Goal: Transaction & Acquisition: Purchase product/service

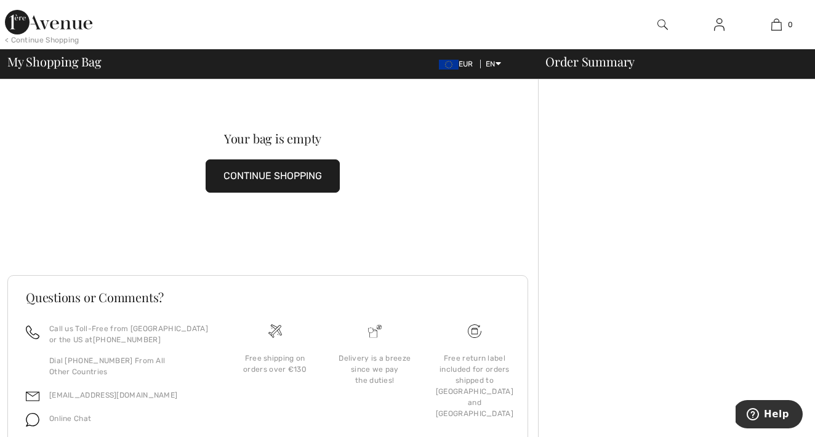
click at [74, 21] on img at bounding box center [48, 22] width 87 height 25
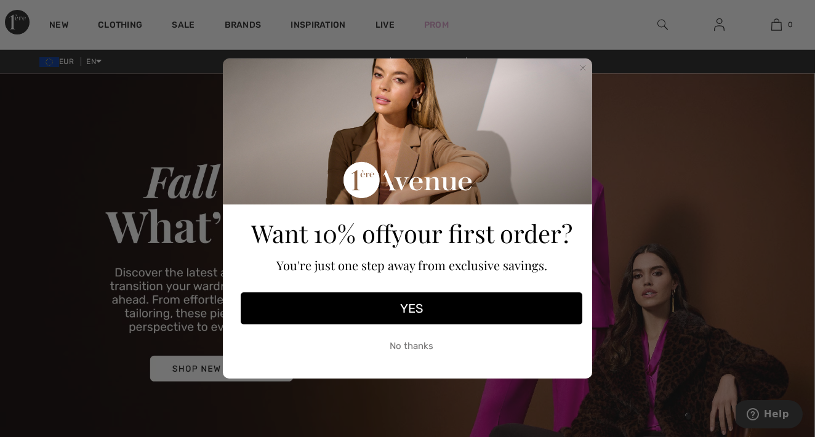
click at [582, 62] on circle "Close dialog" at bounding box center [583, 68] width 12 height 12
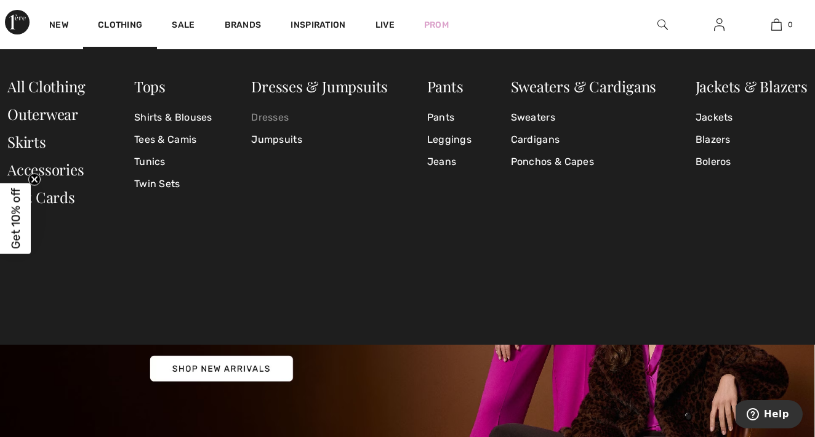
click at [268, 116] on link "Dresses" at bounding box center [319, 117] width 137 height 22
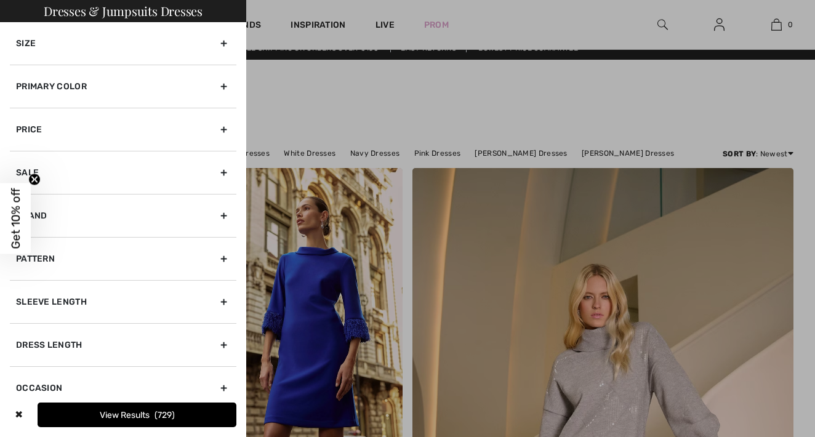
scroll to position [14, 0]
click at [82, 38] on div "Size" at bounding box center [123, 43] width 227 height 42
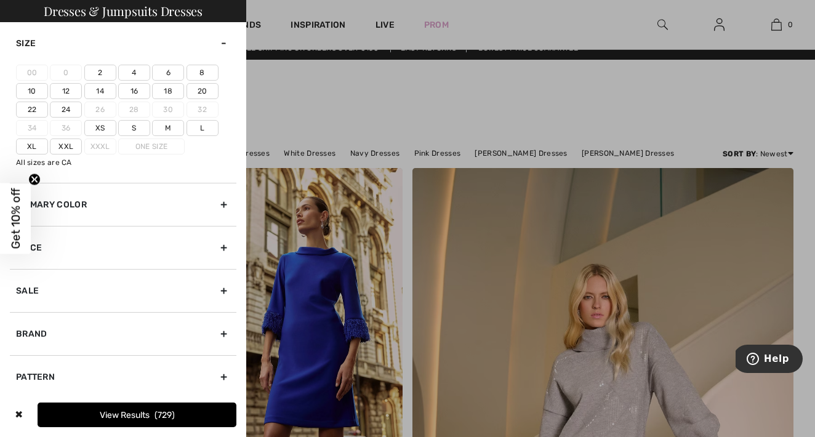
scroll to position [0, 0]
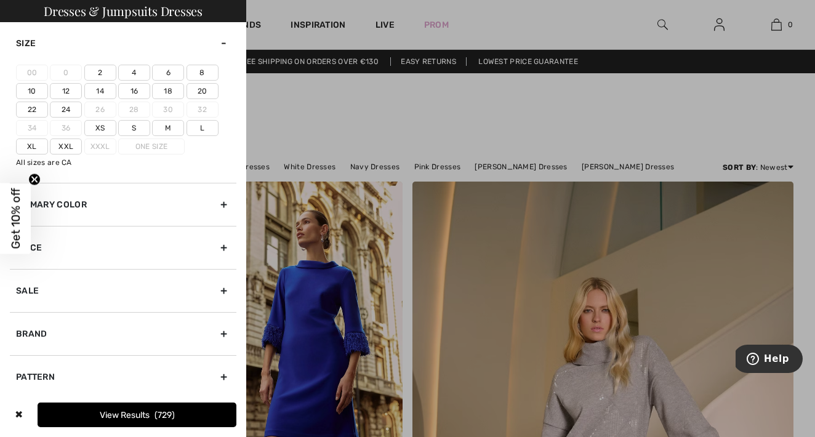
click at [65, 106] on label "24" at bounding box center [66, 110] width 32 height 16
click at [0, 0] on input"] "24" at bounding box center [0, 0] width 0 height 0
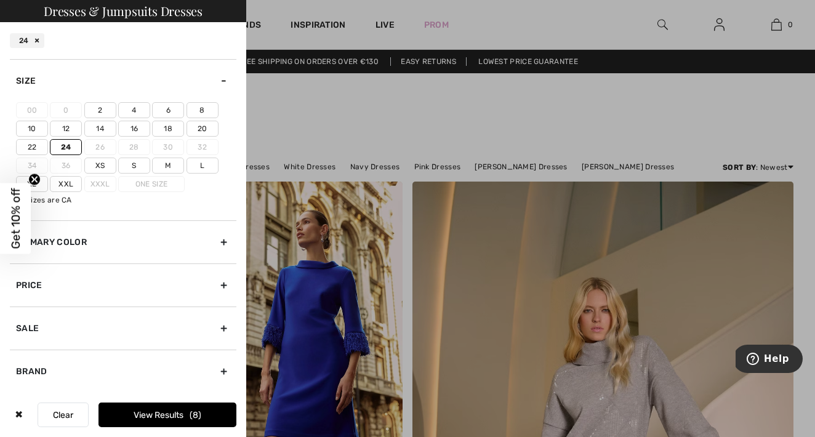
click at [139, 412] on button "View Results 8" at bounding box center [167, 415] width 138 height 25
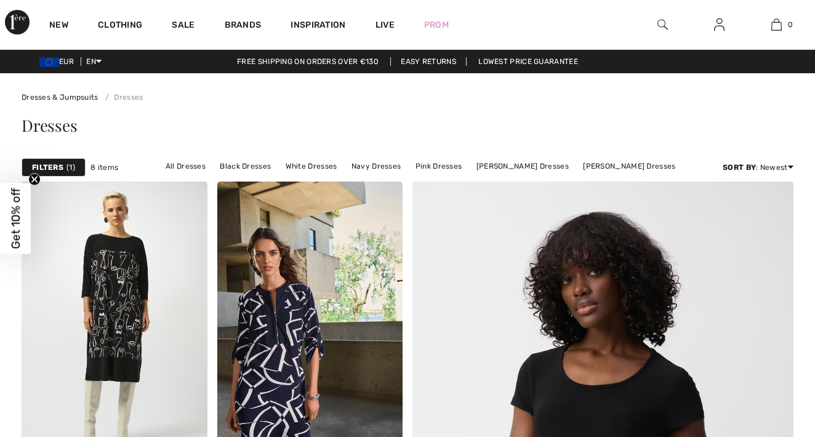
checkbox input "true"
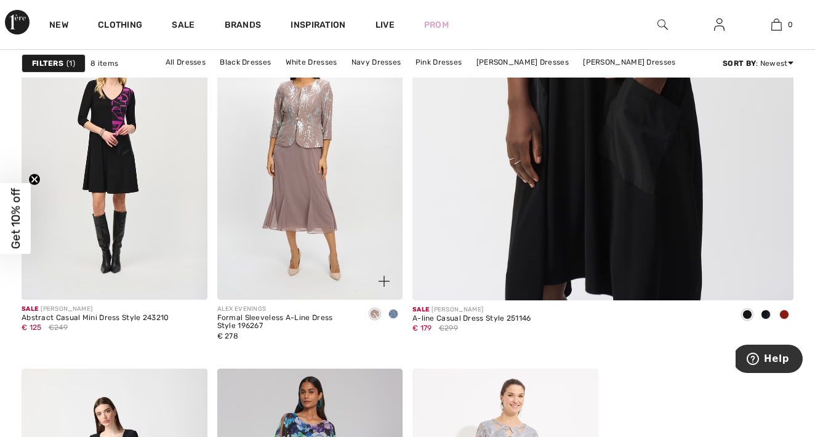
scroll to position [510, 0]
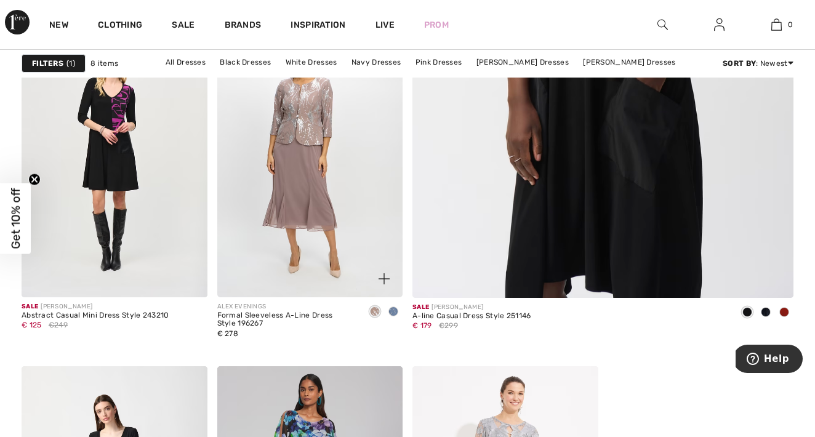
click at [294, 166] on img at bounding box center [310, 157] width 186 height 278
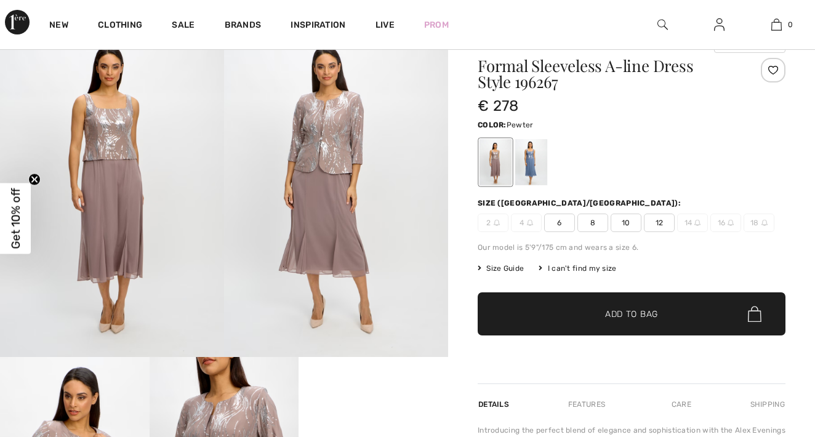
scroll to position [52, 0]
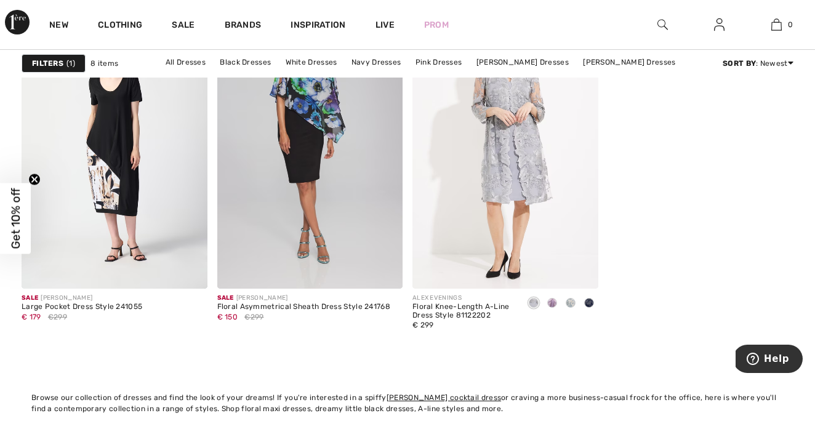
scroll to position [874, 0]
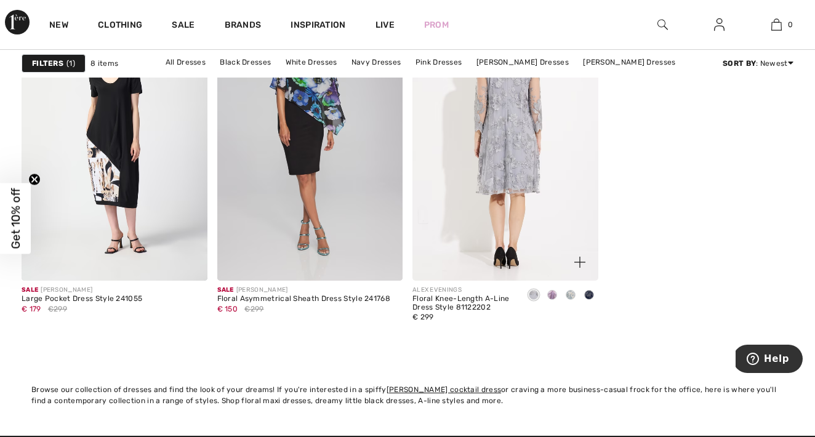
click at [516, 151] on img at bounding box center [505, 141] width 186 height 278
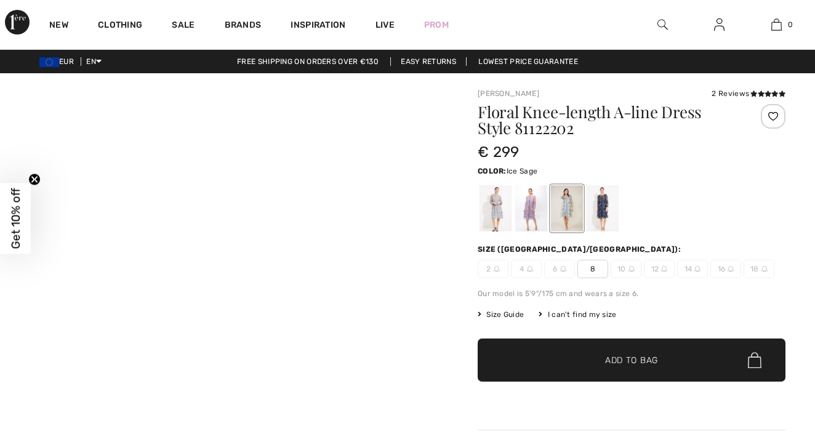
checkbox input "true"
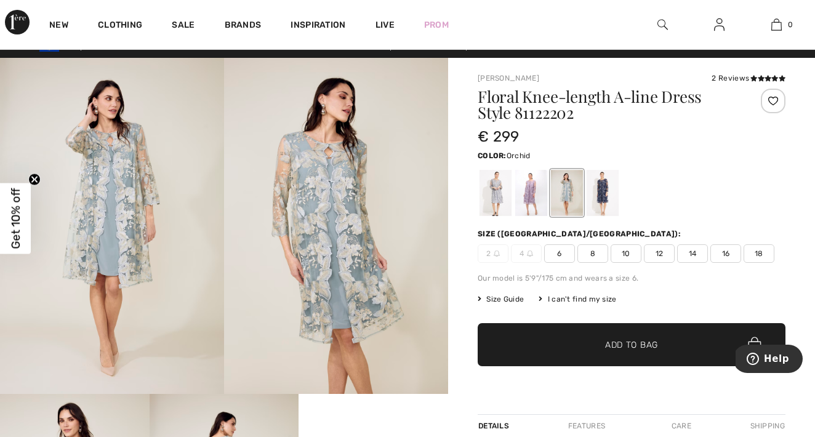
click at [532, 194] on div at bounding box center [531, 193] width 32 height 46
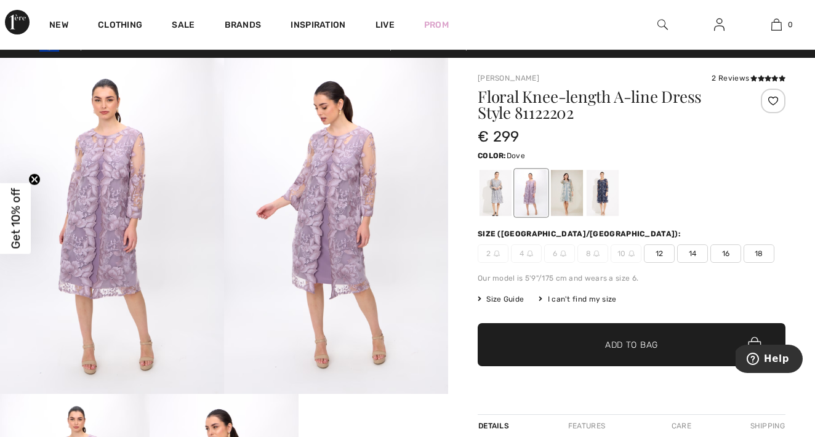
click at [502, 190] on div at bounding box center [496, 193] width 32 height 46
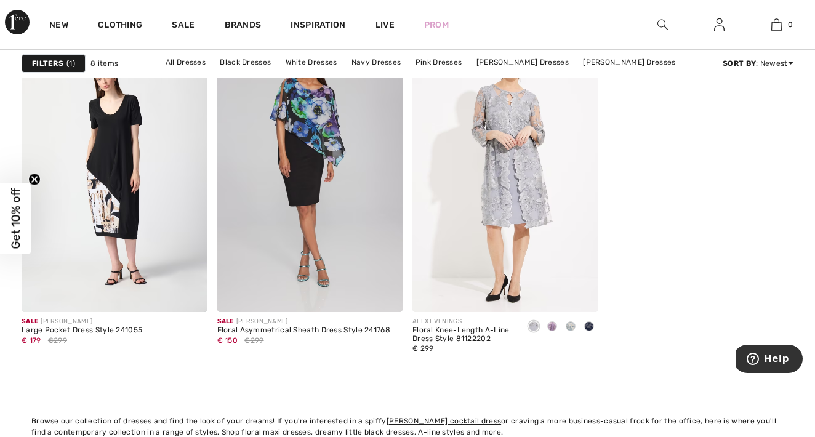
click at [57, 61] on strong "Filters" at bounding box center [47, 63] width 31 height 11
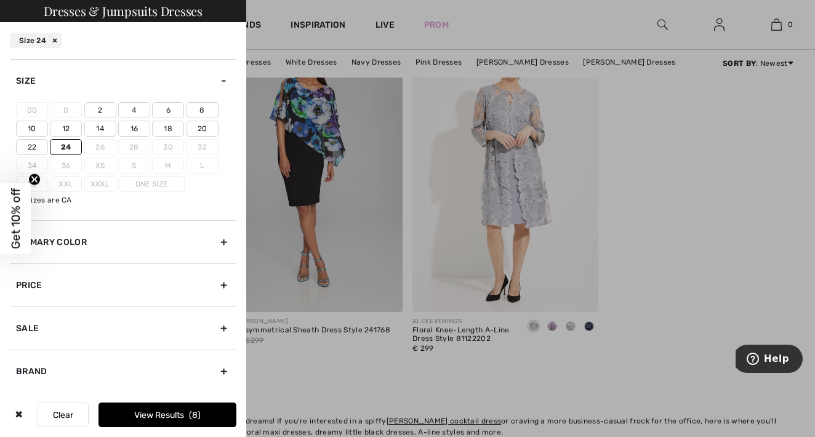
click at [31, 146] on label "22" at bounding box center [32, 147] width 32 height 16
click at [0, 0] on input"] "22" at bounding box center [0, 0] width 0 height 0
click at [161, 416] on button "View Results 250" at bounding box center [167, 415] width 138 height 25
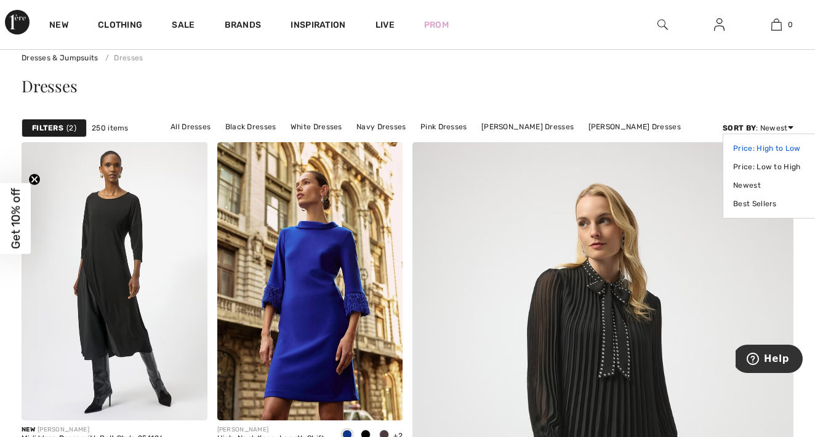
click at [773, 146] on link "Price: High to Low" at bounding box center [772, 148] width 78 height 18
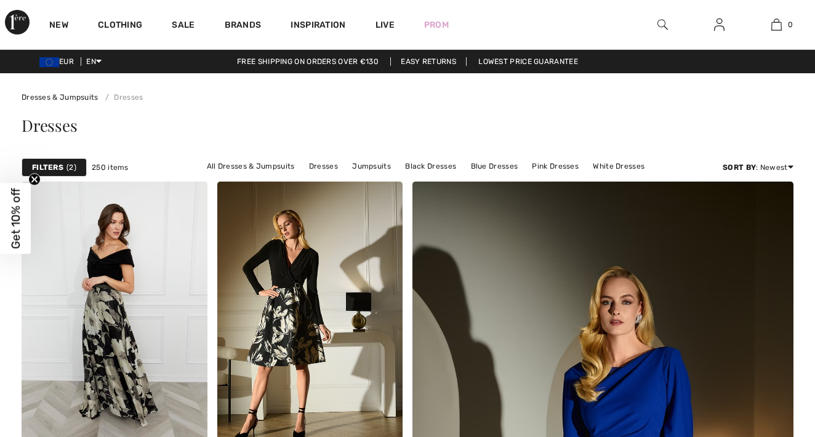
scroll to position [176, 1]
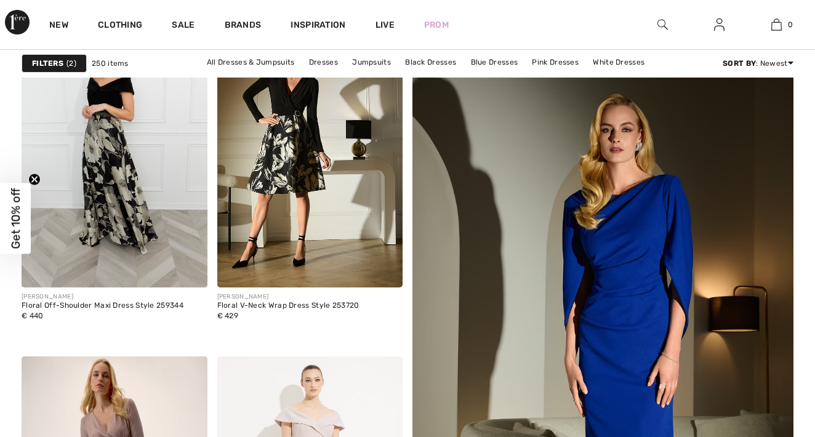
checkbox input "true"
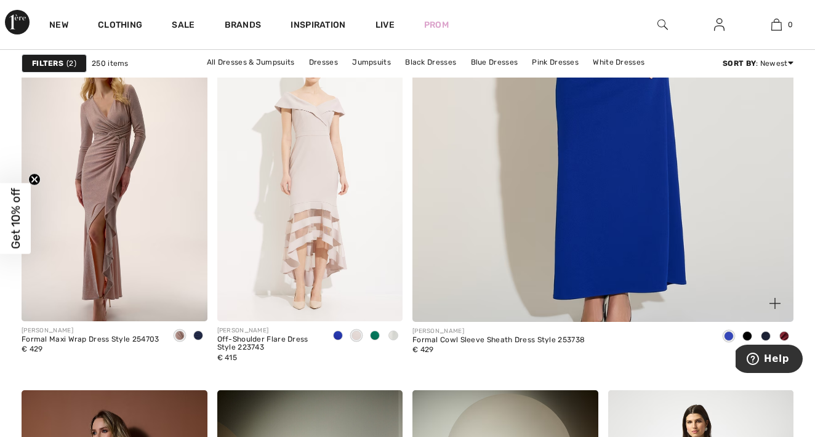
scroll to position [483, 0]
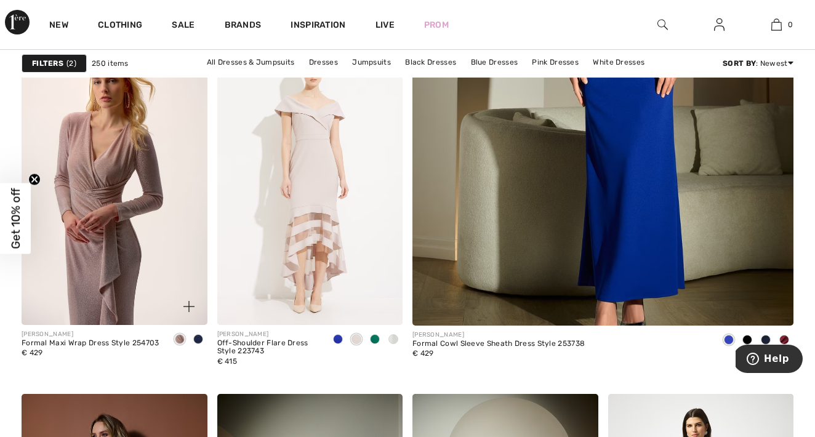
click at [137, 248] on img at bounding box center [115, 185] width 186 height 278
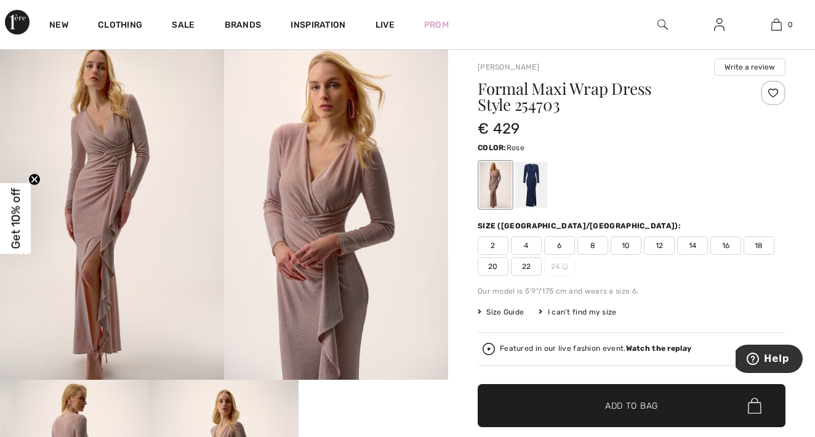
scroll to position [30, 0]
click at [537, 177] on div at bounding box center [531, 185] width 32 height 46
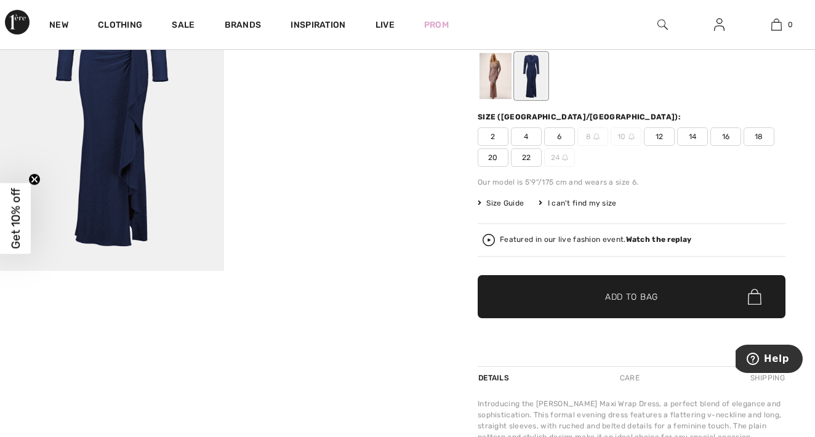
scroll to position [140, 0]
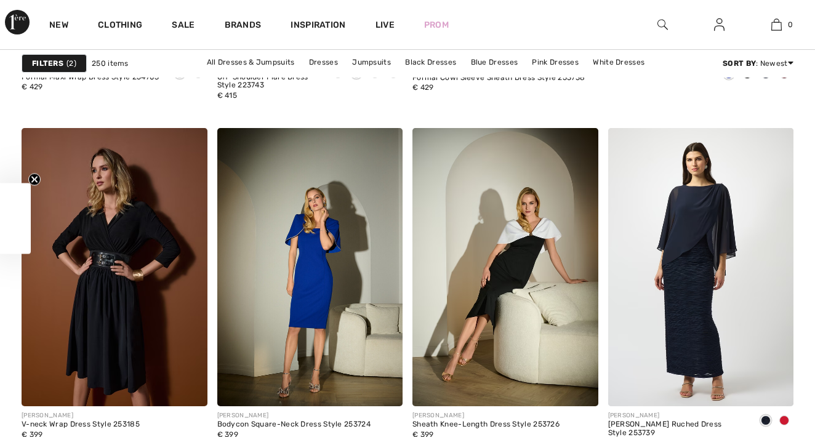
checkbox input "true"
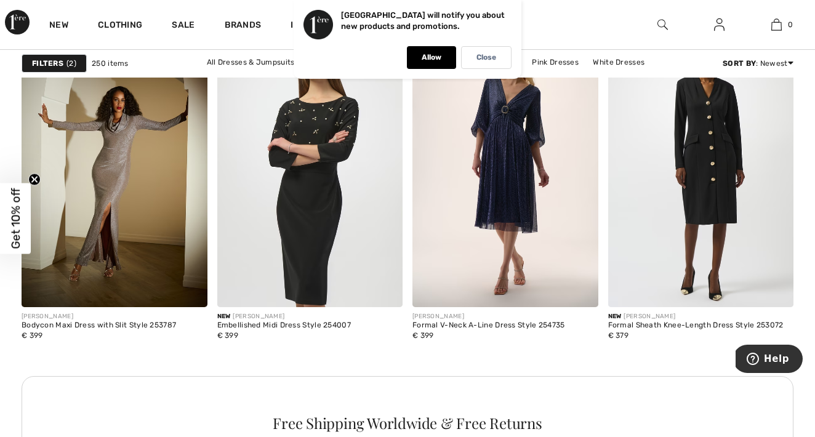
scroll to position [1195, 0]
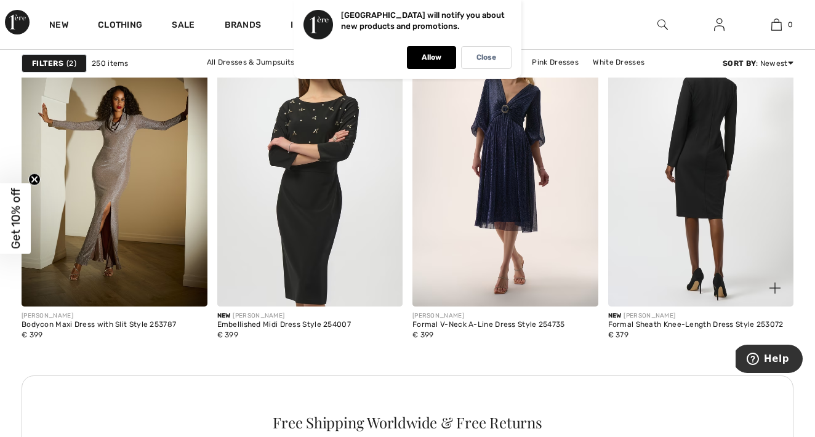
click at [688, 206] on img at bounding box center [701, 167] width 186 height 278
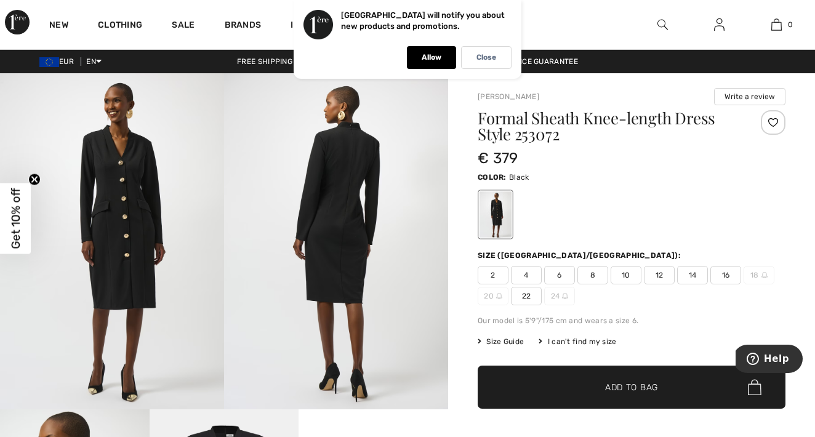
click at [146, 233] on img at bounding box center [112, 241] width 224 height 336
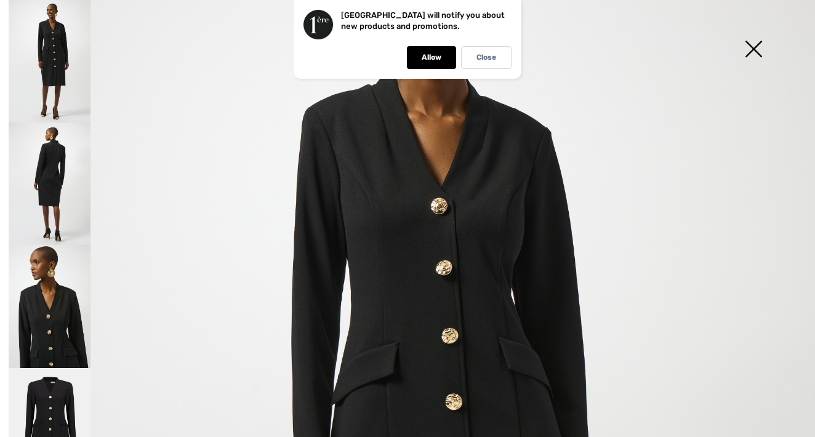
scroll to position [123, 0]
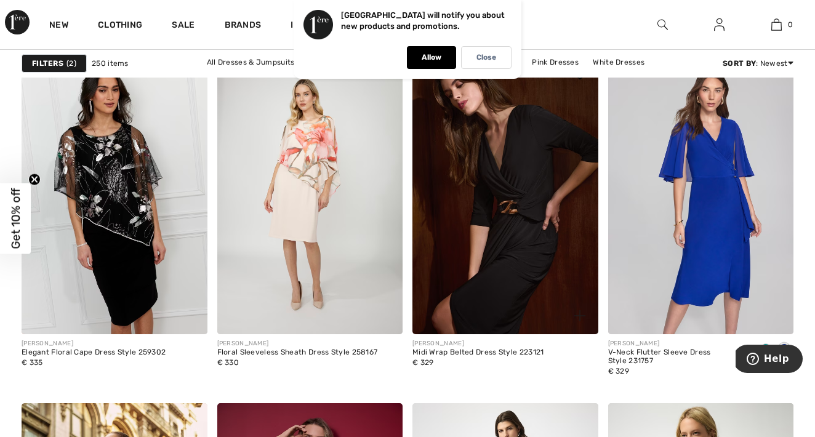
scroll to position [4376, 0]
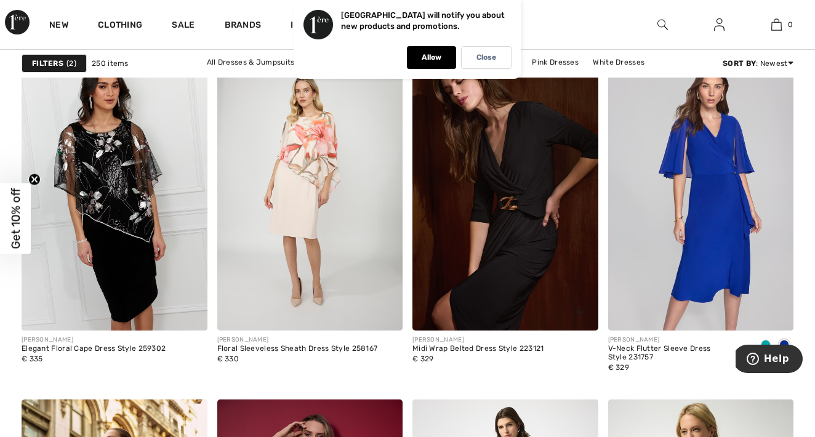
click at [512, 265] on img at bounding box center [505, 191] width 186 height 278
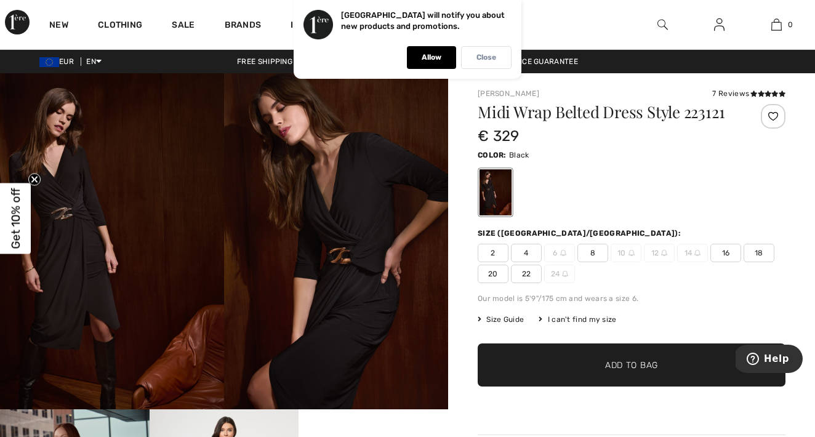
click at [481, 60] on p "Close" at bounding box center [486, 57] width 20 height 9
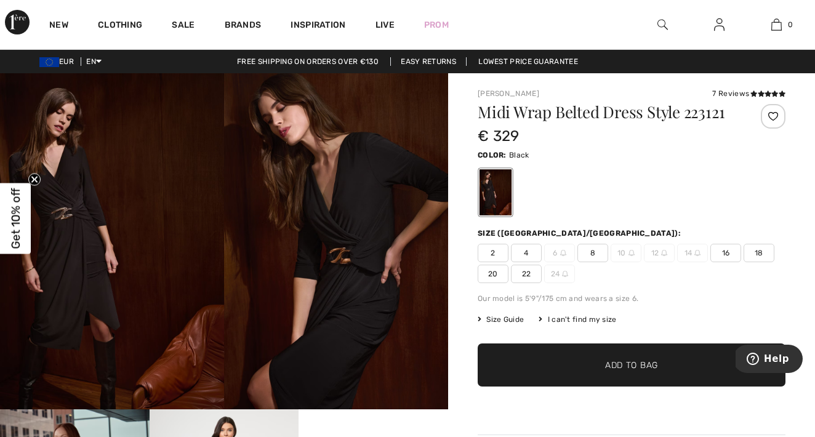
click at [527, 271] on span "22" at bounding box center [526, 274] width 31 height 18
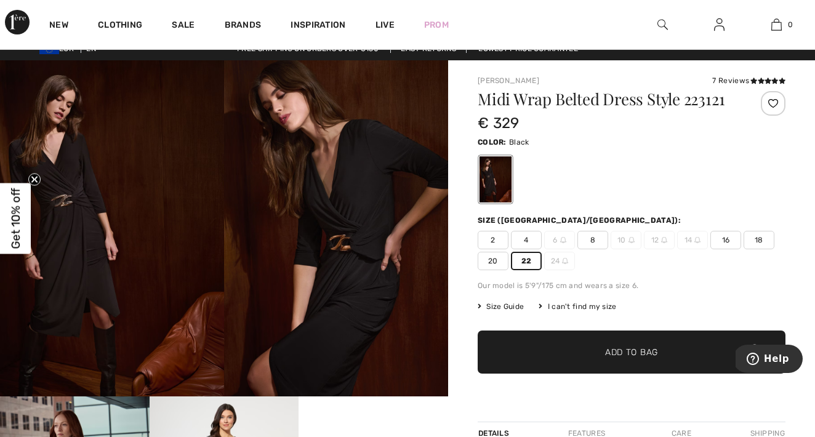
scroll to position [14, 0]
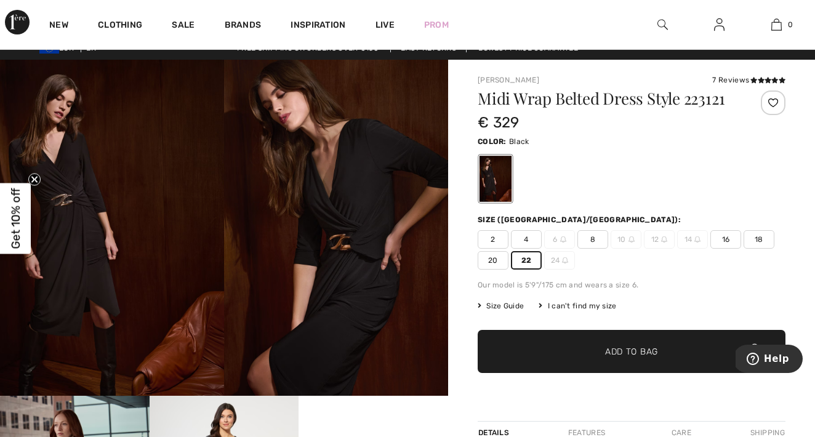
click at [562, 364] on span "✔ Added to Bag Add to Bag" at bounding box center [632, 351] width 308 height 43
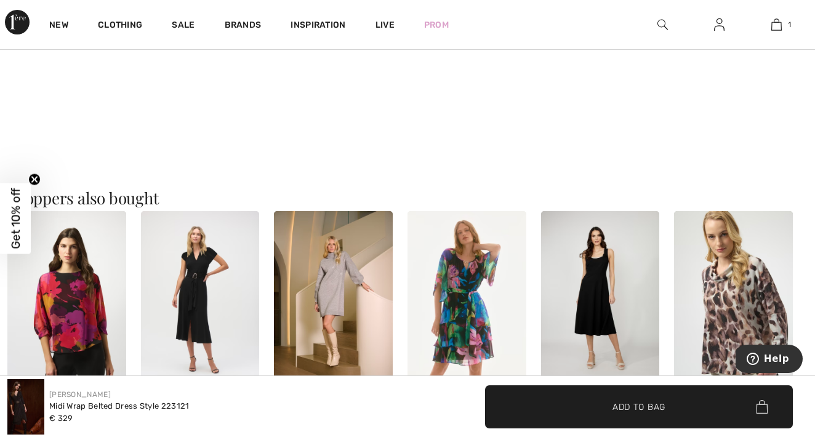
scroll to position [899, 0]
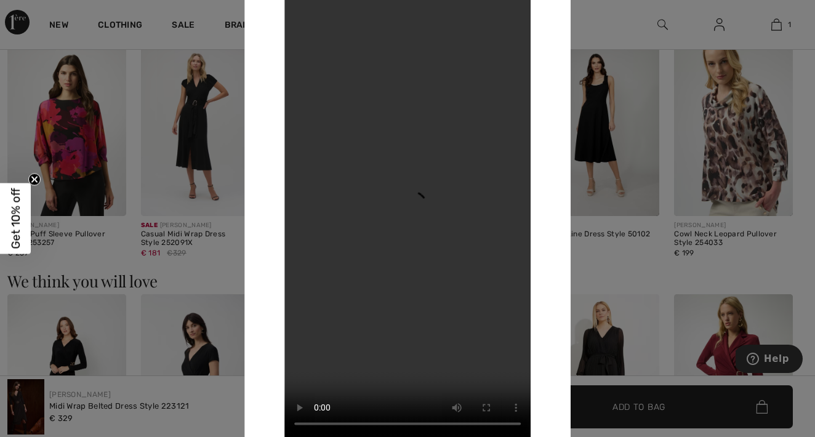
scroll to position [1053, 0]
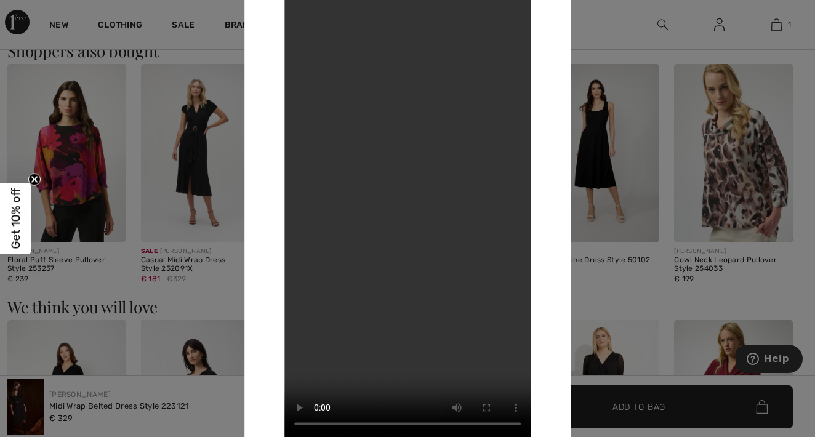
click at [589, 28] on div at bounding box center [407, 218] width 815 height 437
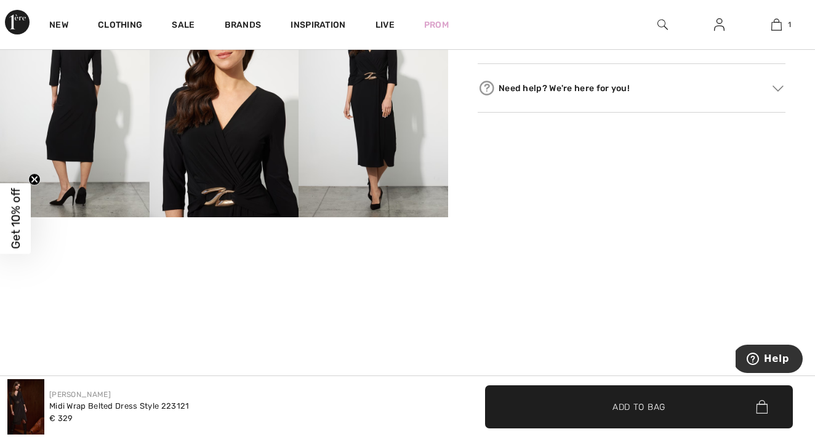
scroll to position [609, 0]
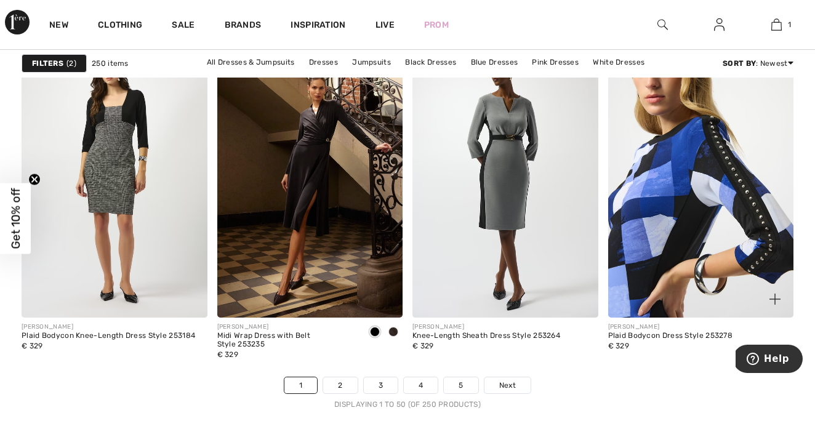
scroll to position [5091, 0]
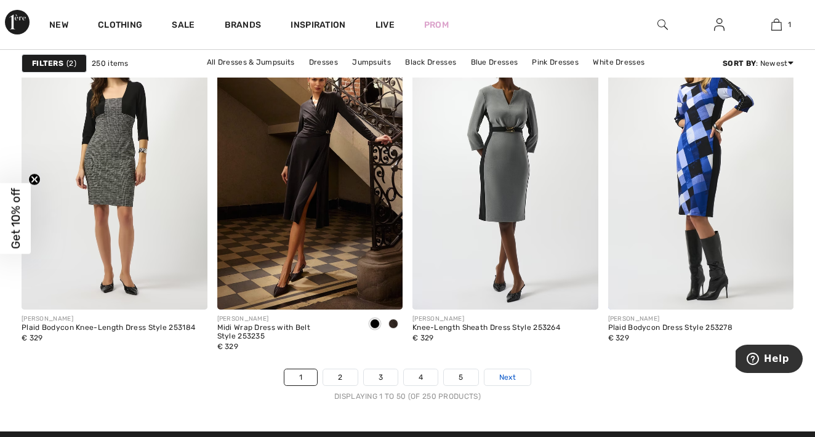
click at [512, 376] on span "Next" at bounding box center [507, 377] width 17 height 11
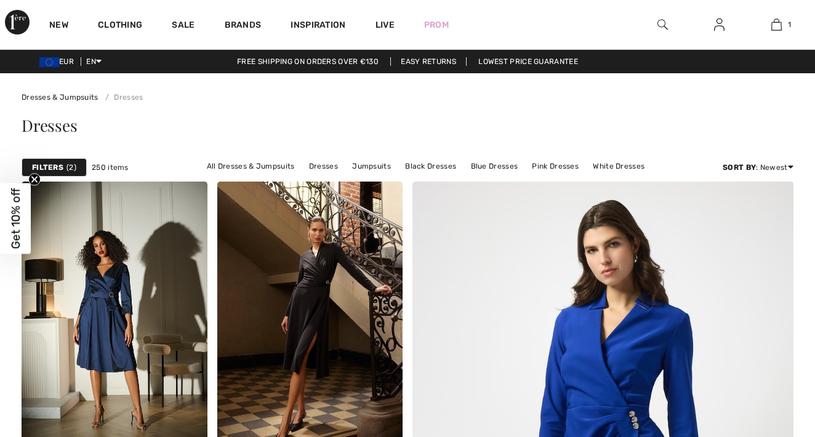
checkbox input "true"
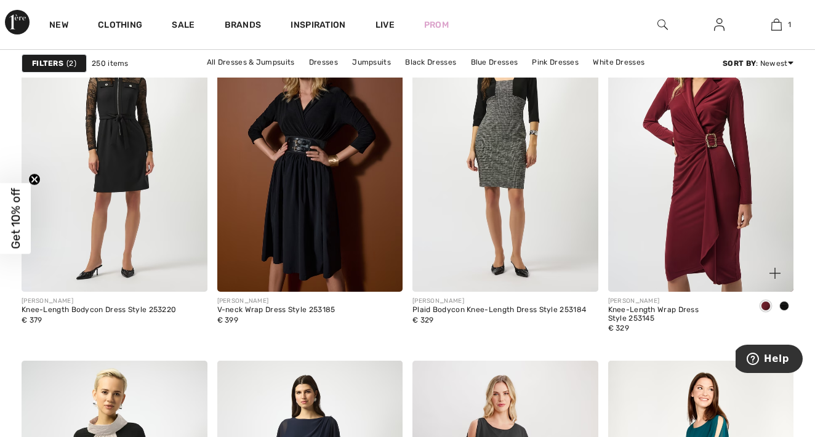
scroll to position [864, 0]
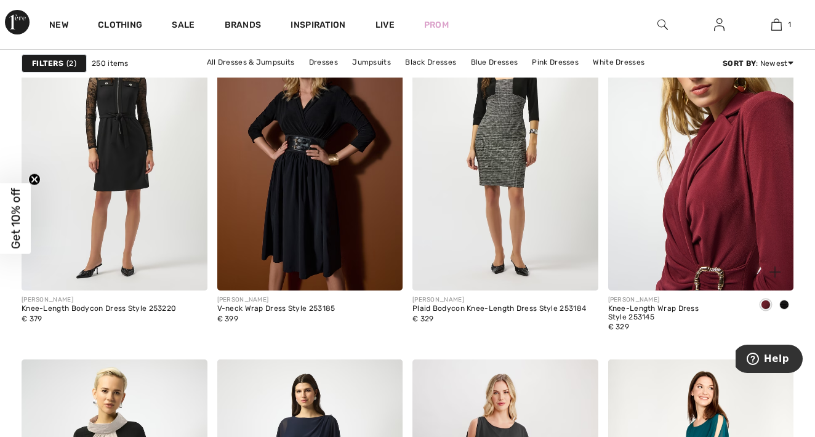
click at [734, 227] on img at bounding box center [701, 151] width 186 height 278
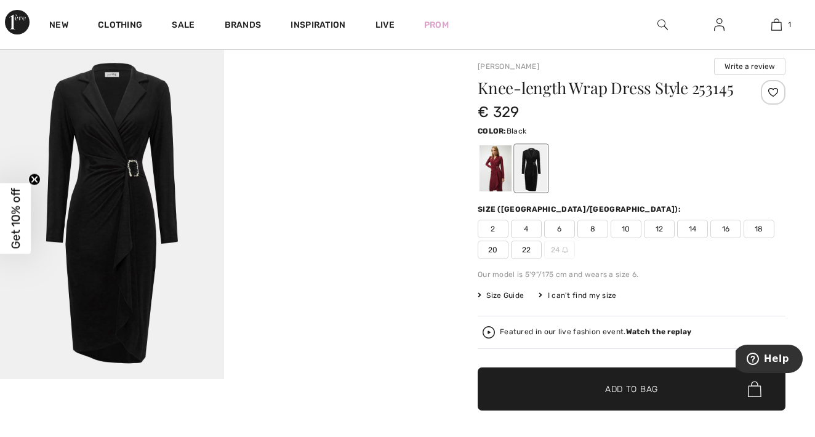
scroll to position [30, 0]
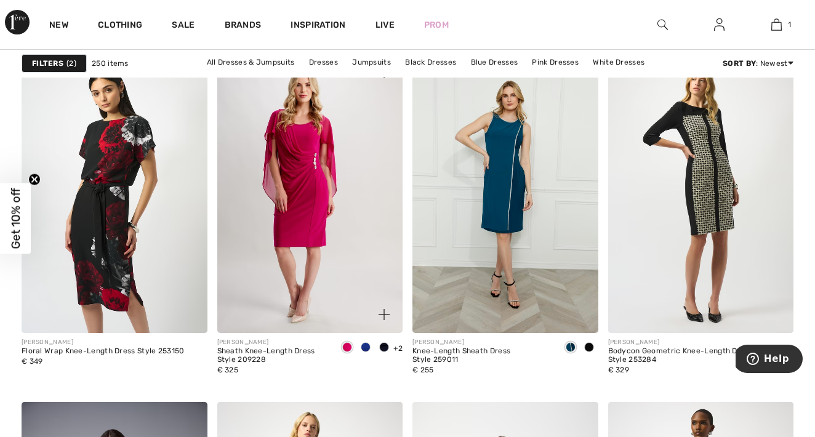
scroll to position [2004, 0]
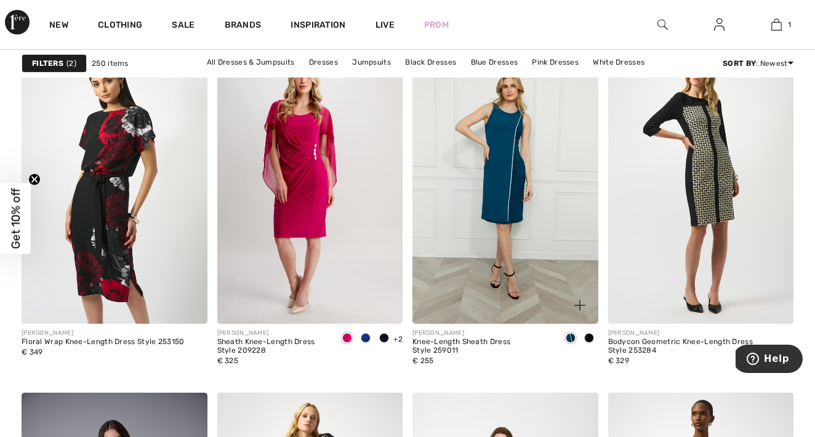
click at [592, 339] on span at bounding box center [589, 338] width 10 height 10
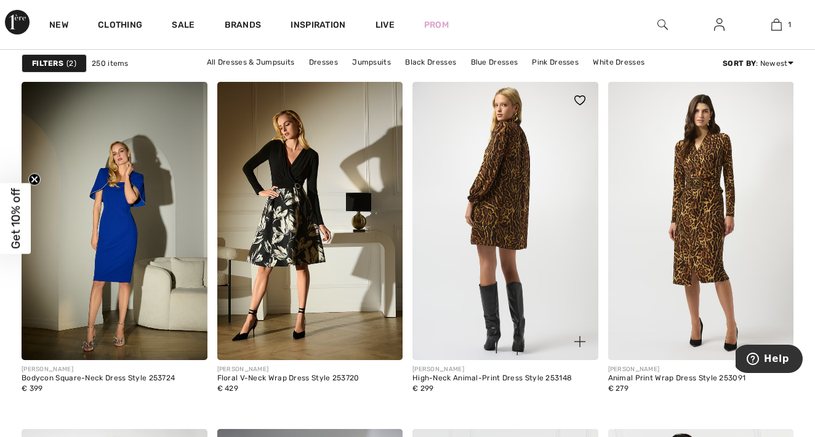
scroll to position [3524, 0]
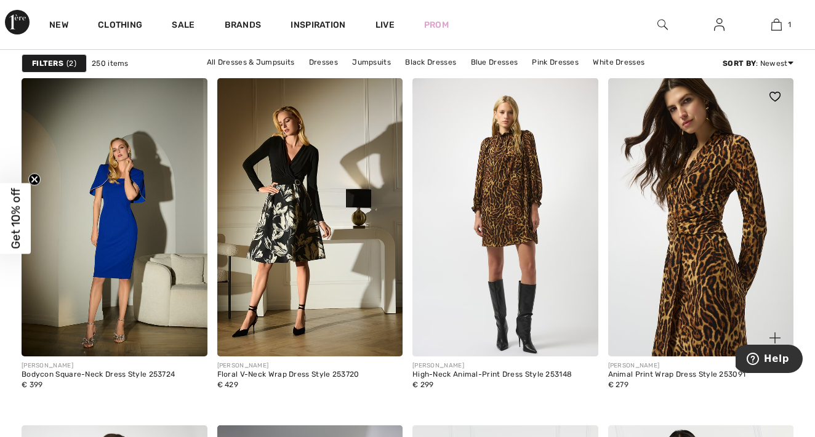
click at [727, 307] on img at bounding box center [701, 217] width 186 height 278
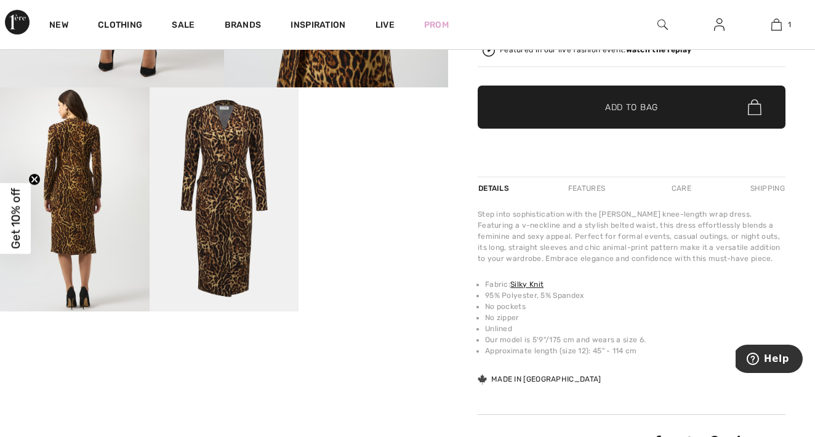
scroll to position [314, 0]
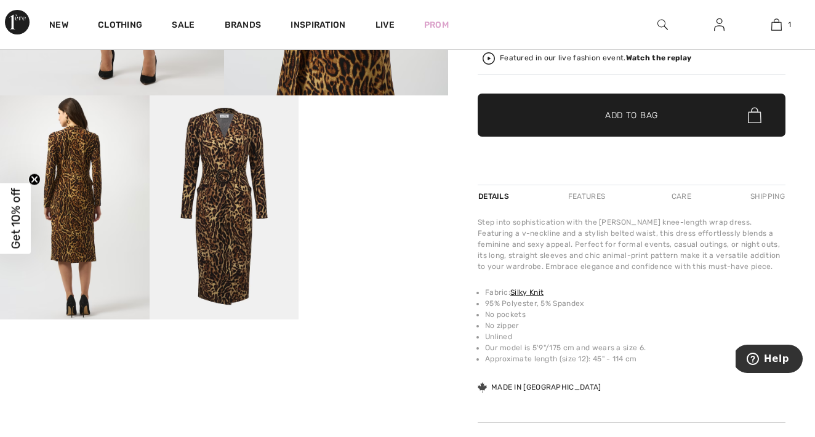
click at [366, 170] on video "Your browser does not support the video tag." at bounding box center [374, 132] width 150 height 74
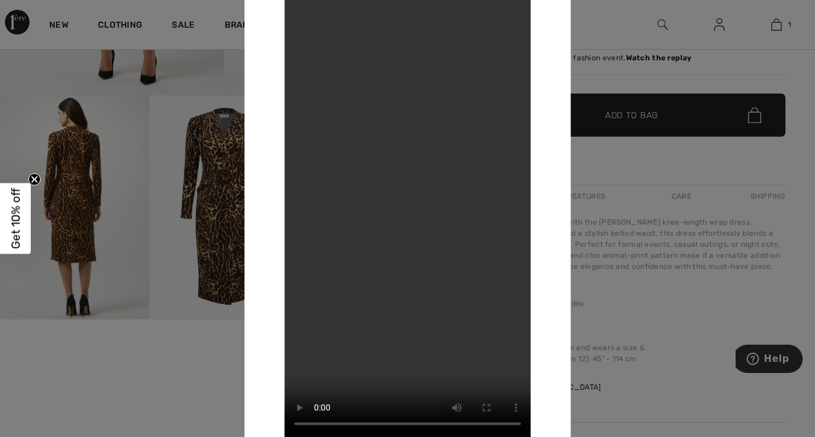
click at [622, 158] on div at bounding box center [407, 218] width 815 height 437
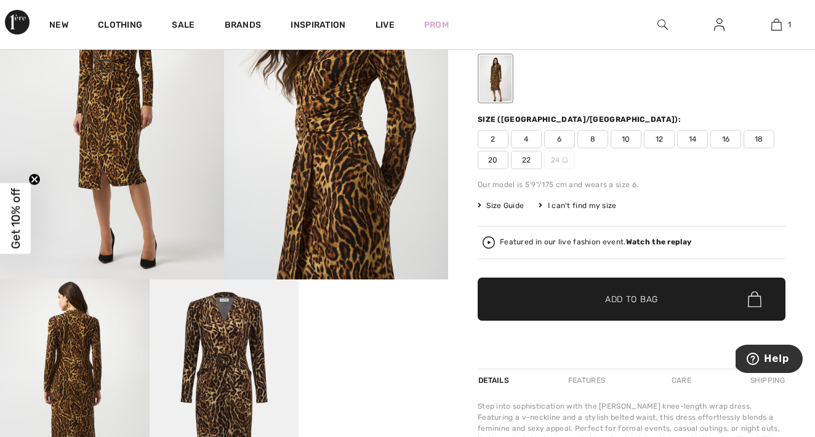
scroll to position [122, 0]
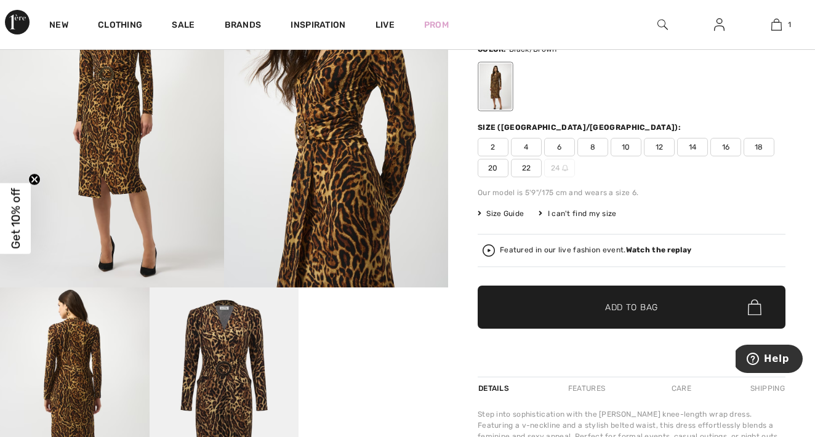
click at [526, 171] on span "22" at bounding box center [526, 168] width 31 height 18
click at [577, 303] on span "✔ Added to Bag" at bounding box center [613, 307] width 75 height 13
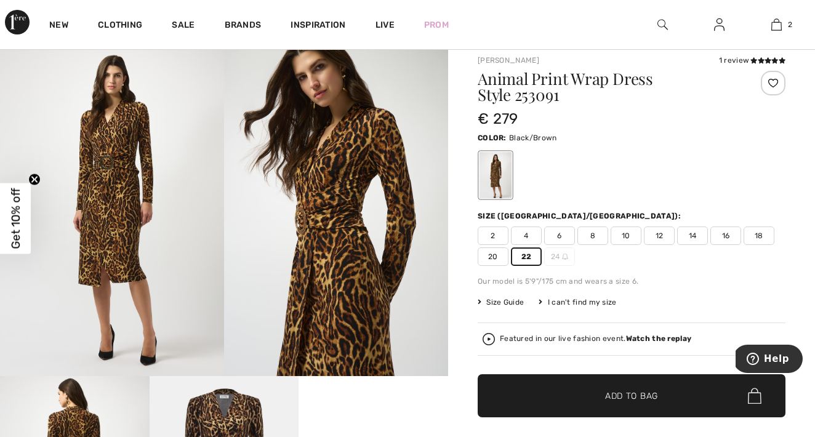
scroll to position [33, 0]
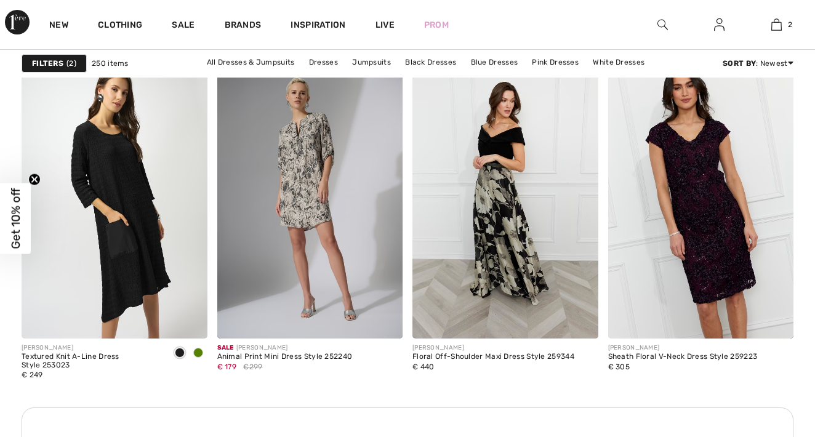
scroll to position [3885, 0]
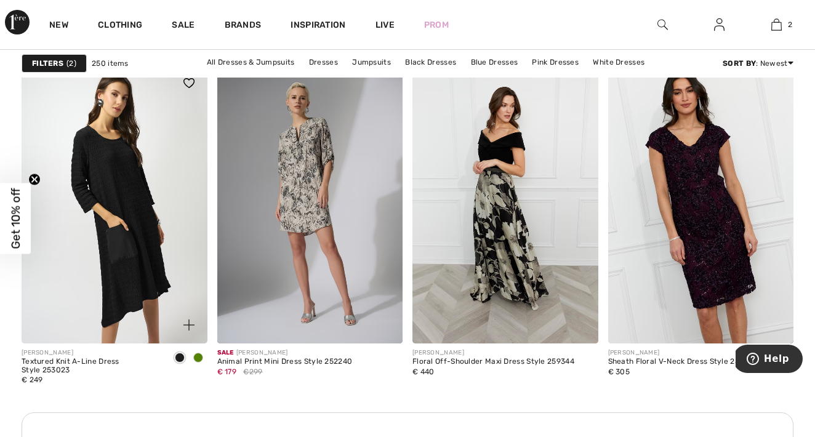
click at [197, 353] on span at bounding box center [198, 358] width 10 height 10
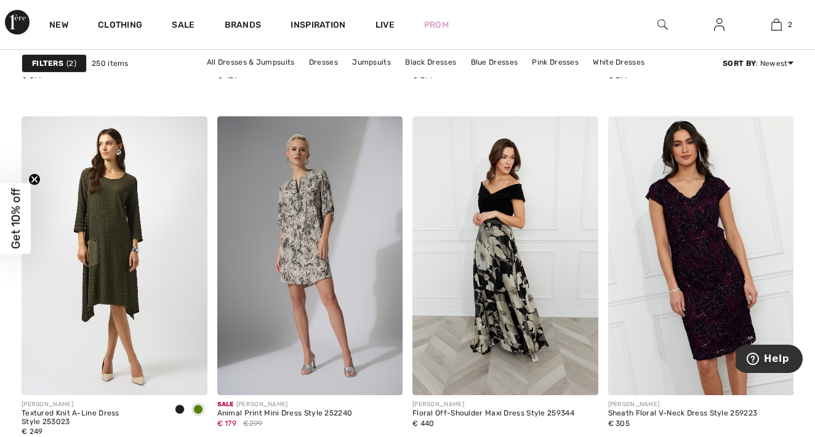
scroll to position [3932, 0]
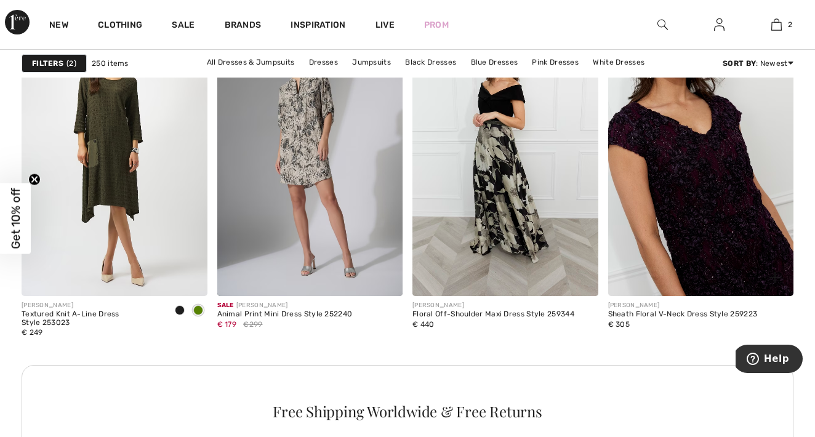
click at [710, 199] on img at bounding box center [701, 156] width 186 height 278
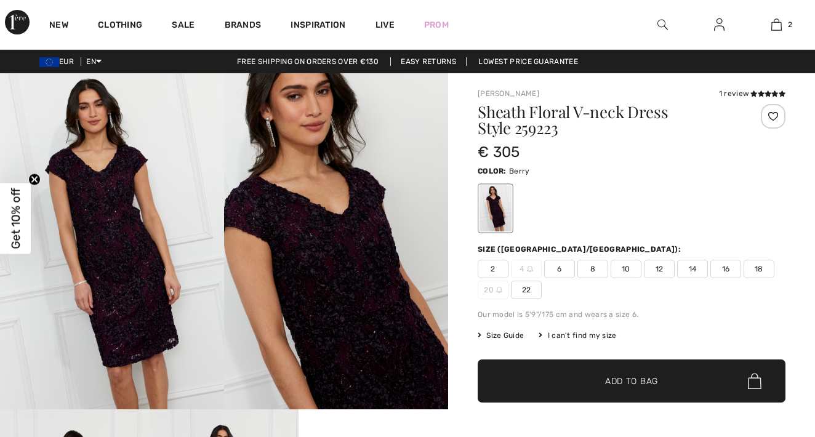
checkbox input "true"
click at [319, 270] on img at bounding box center [336, 241] width 224 height 336
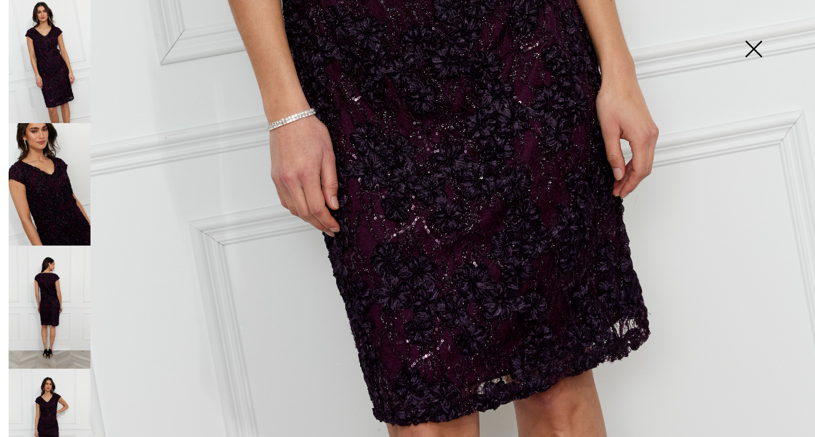
scroll to position [644, 0]
click at [38, 308] on img at bounding box center [50, 307] width 82 height 123
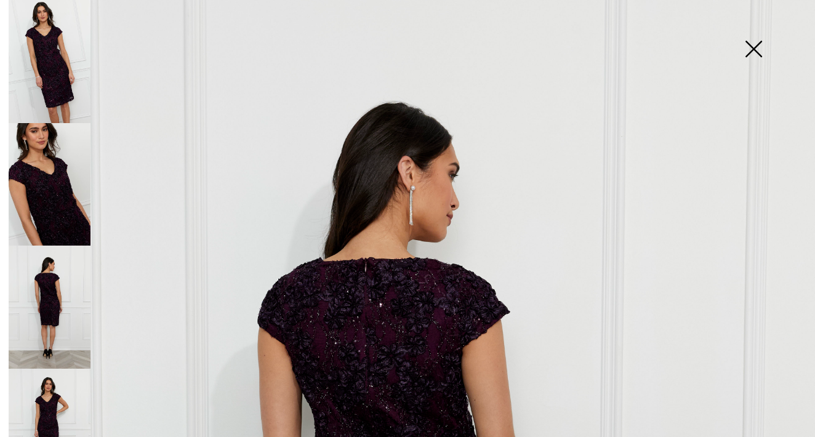
scroll to position [6, 0]
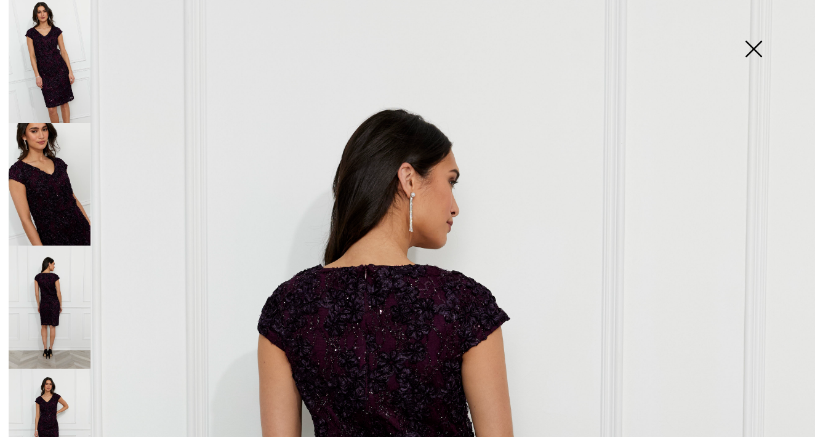
click at [757, 44] on img at bounding box center [754, 49] width 62 height 63
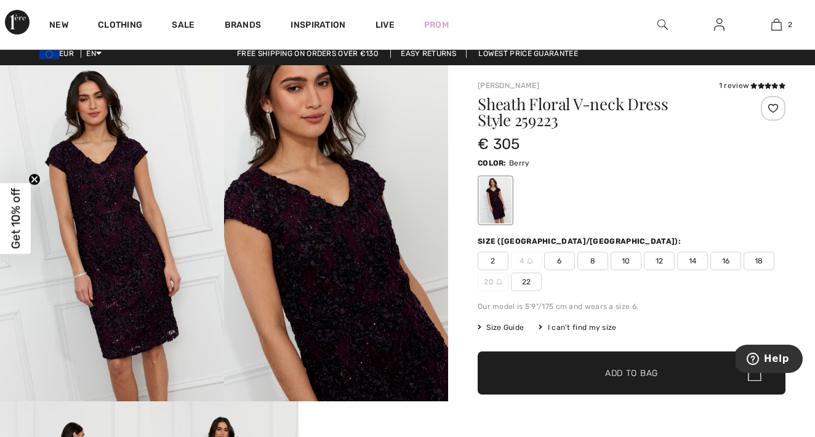
scroll to position [14, 0]
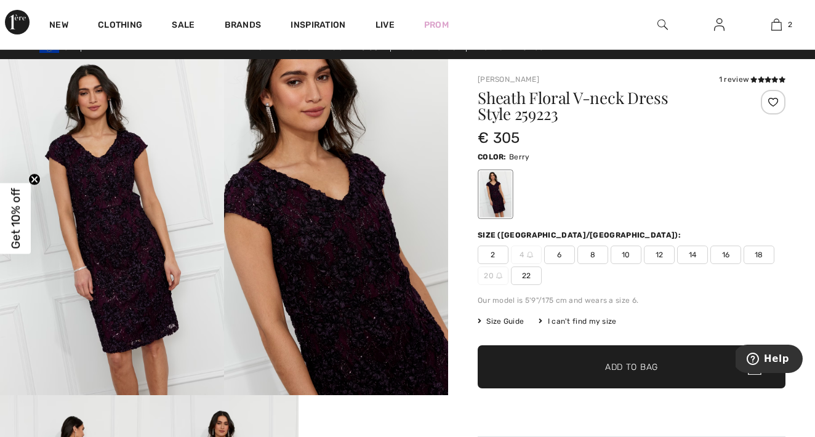
click at [720, 31] on img at bounding box center [719, 24] width 10 height 15
